Goal: Find specific page/section: Find specific page/section

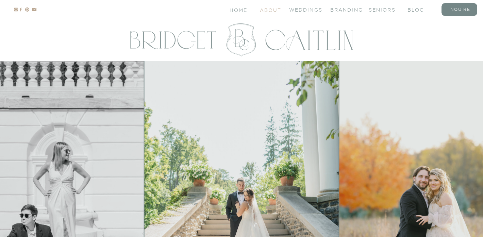
click at [267, 11] on nav "About" at bounding box center [270, 10] width 20 height 6
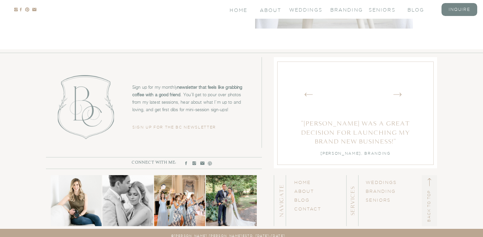
scroll to position [2149, 0]
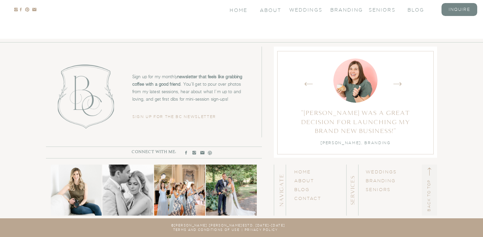
click at [306, 87] on icon "Created by potrace 1.15, written by [PERSON_NAME] [DATE]-[DATE]" at bounding box center [308, 84] width 8 height 10
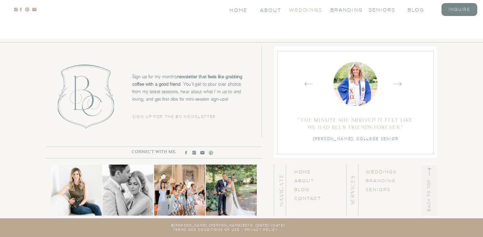
click at [306, 11] on nav "Weddings" at bounding box center [302, 9] width 27 height 6
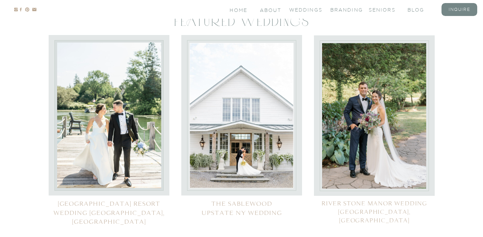
scroll to position [3050, 0]
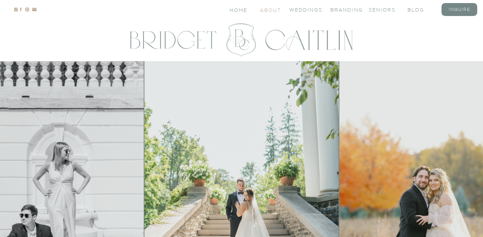
click at [269, 11] on nav "About" at bounding box center [270, 10] width 20 height 6
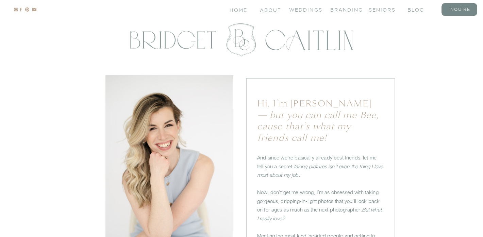
scroll to position [95, 0]
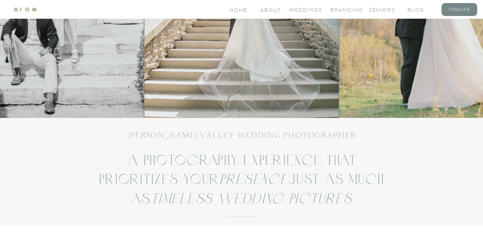
scroll to position [443, 0]
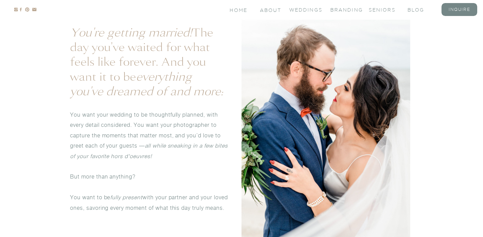
click at [312, 12] on nav "Weddings" at bounding box center [302, 9] width 27 height 6
click at [311, 11] on nav "Weddings" at bounding box center [302, 9] width 27 height 6
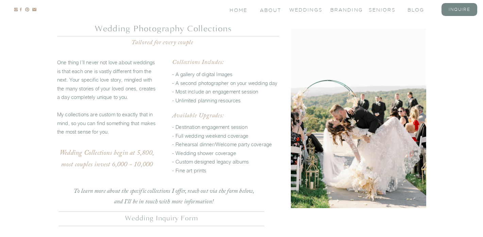
scroll to position [1711, 0]
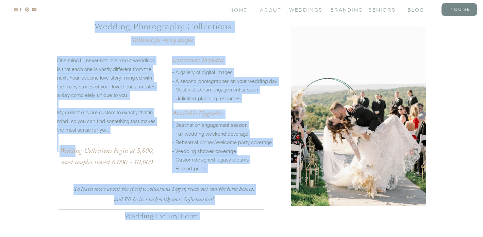
drag, startPoint x: 155, startPoint y: 164, endPoint x: 75, endPoint y: 155, distance: 79.7
click at [94, 140] on p "One thing I’ll never not love about weddings is that each one is vastly differe…" at bounding box center [106, 98] width 99 height 85
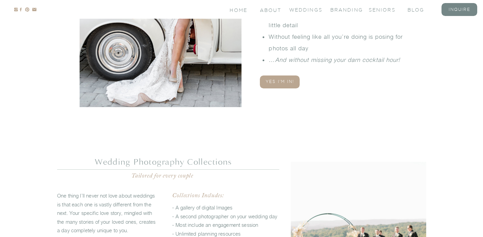
scroll to position [1448, 0]
